Goal: Navigation & Orientation: Find specific page/section

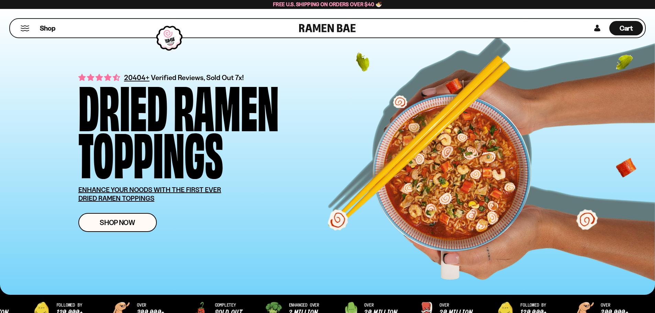
click at [23, 30] on button "Mobile Menu Trigger" at bounding box center [24, 28] width 9 height 6
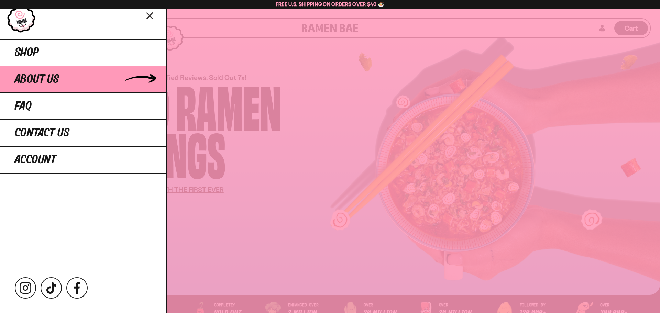
click at [49, 80] on span "About Us" at bounding box center [37, 79] width 44 height 12
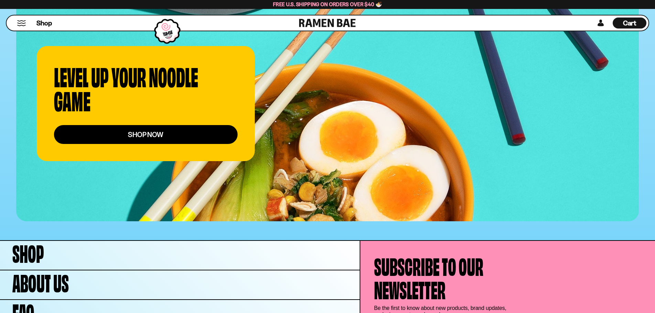
scroll to position [2725, 0]
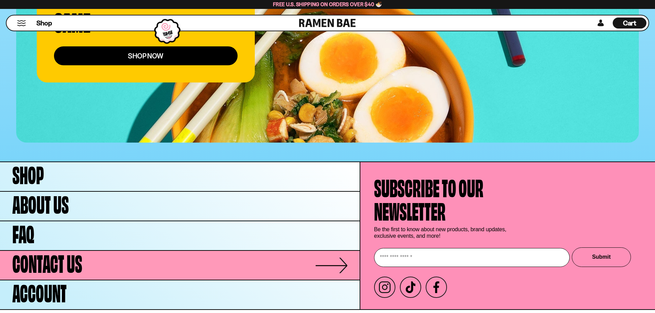
click at [266, 251] on link "Contact Us" at bounding box center [179, 265] width 359 height 29
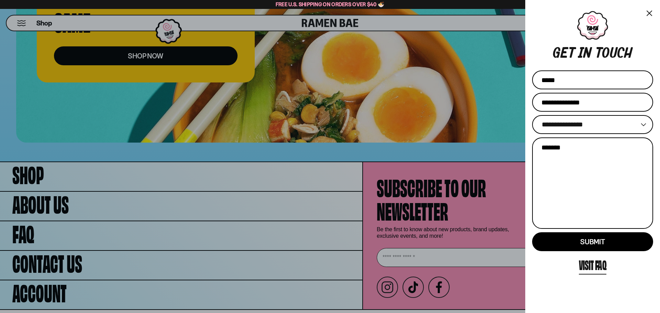
click at [648, 11] on button "×" at bounding box center [649, 13] width 8 height 10
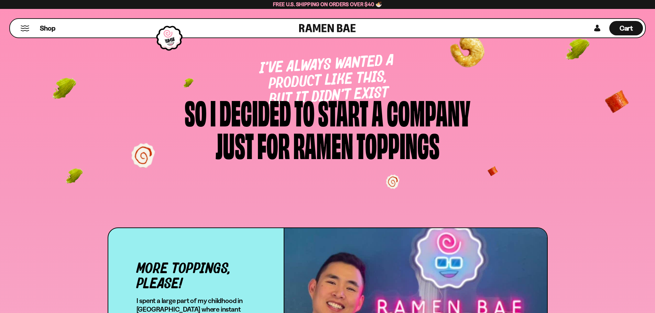
scroll to position [0, 0]
